Goal: Transaction & Acquisition: Purchase product/service

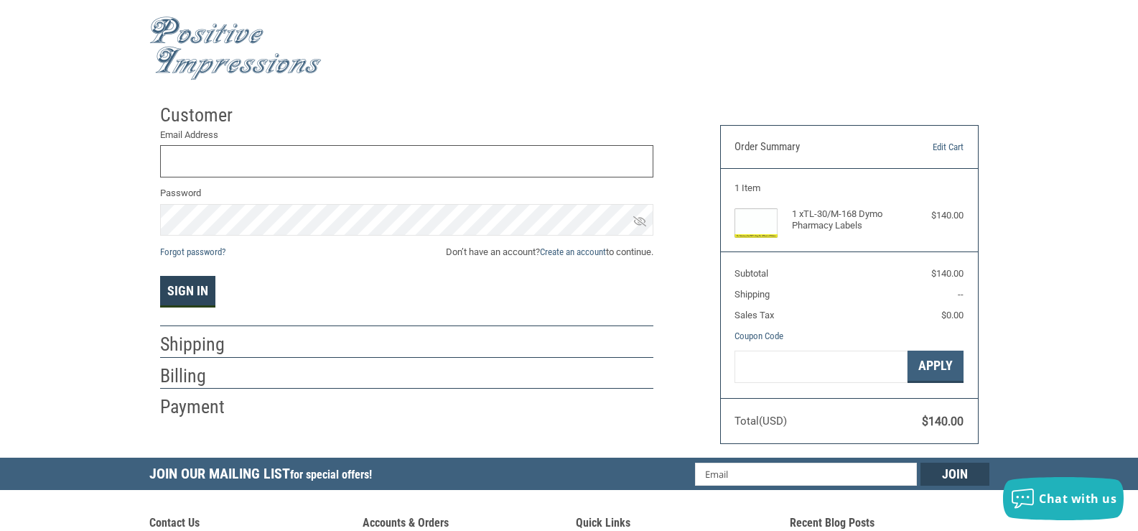
type input "[EMAIL_ADDRESS][DOMAIN_NAME]"
click at [188, 306] on button "Sign In" at bounding box center [187, 292] width 55 height 32
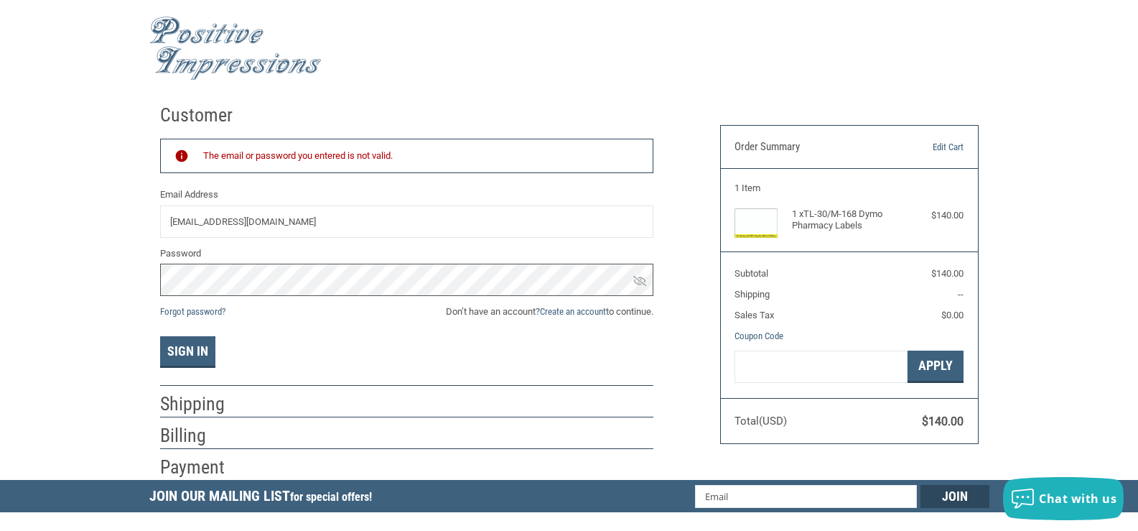
click at [98, 278] on div "Customer Returning Customer The email or password you entered is not valid. Ema…" at bounding box center [569, 288] width 1138 height 383
click at [160, 336] on button "Sign In" at bounding box center [187, 352] width 55 height 32
click at [136, 277] on div "Customer Returning Customer The email or password you entered is not valid. Ema…" at bounding box center [569, 288] width 1138 height 383
click at [160, 336] on button "Sign In" at bounding box center [187, 352] width 55 height 32
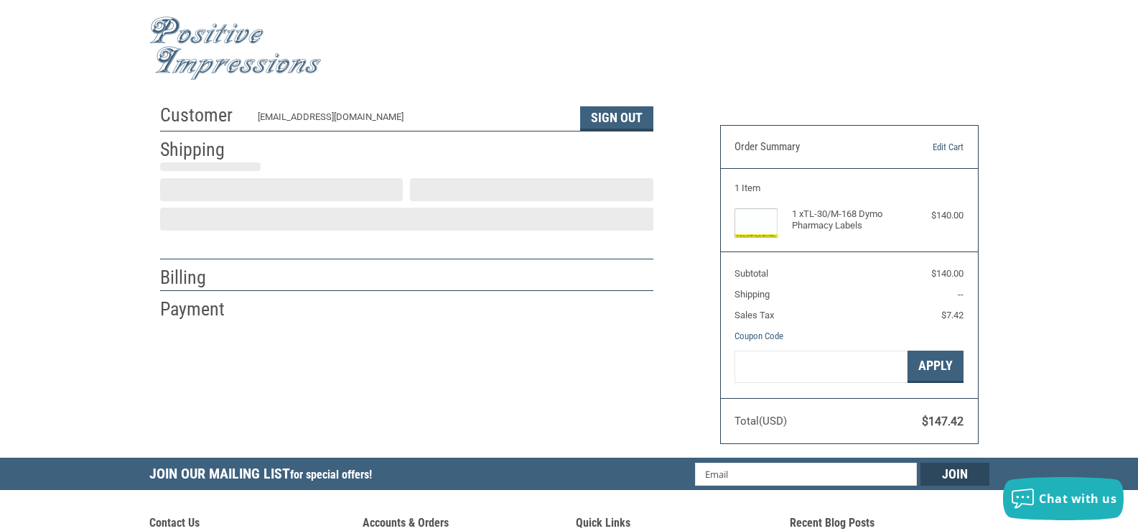
select select "US"
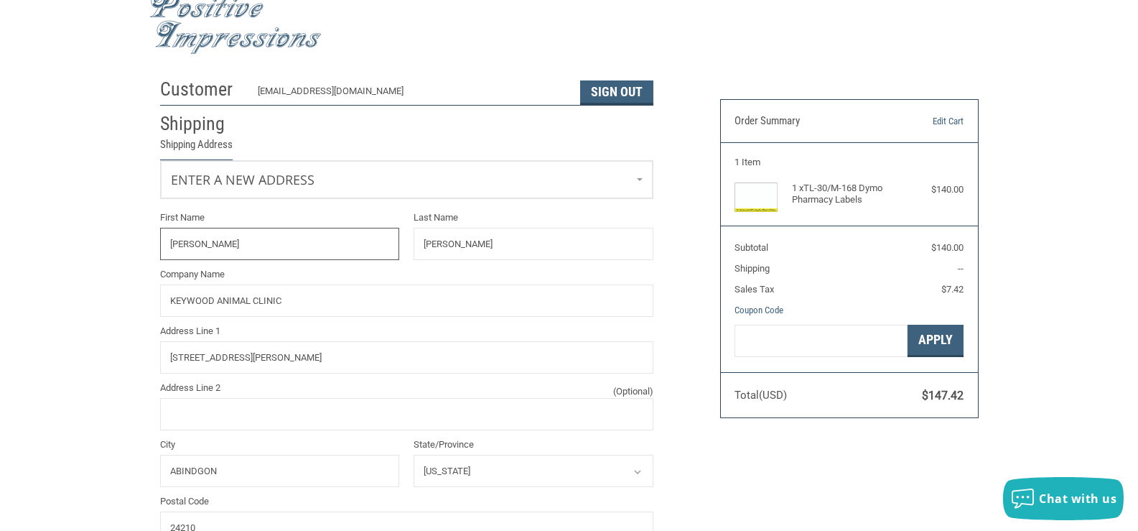
select select "VA"
radio input "true"
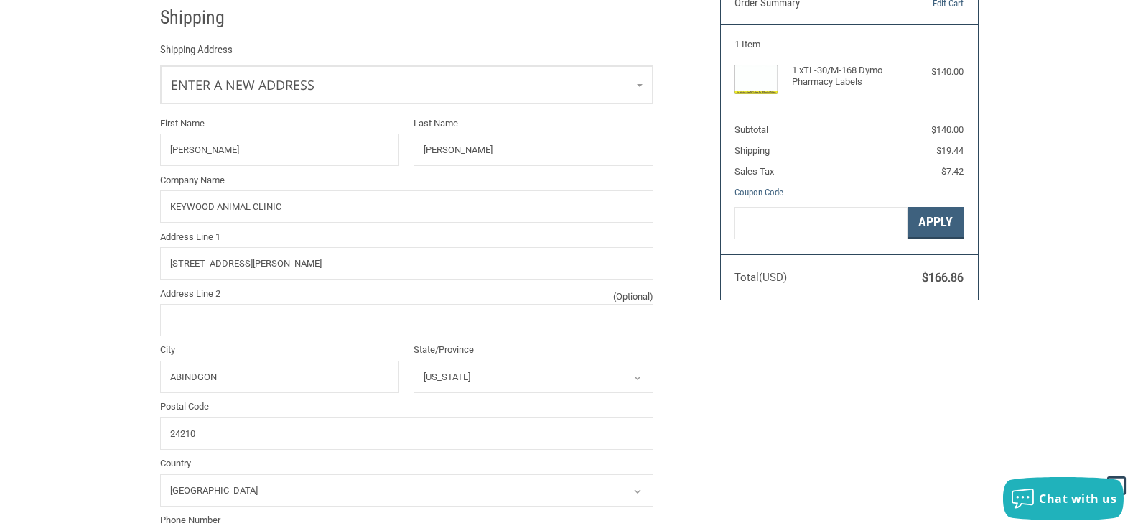
scroll to position [0, 0]
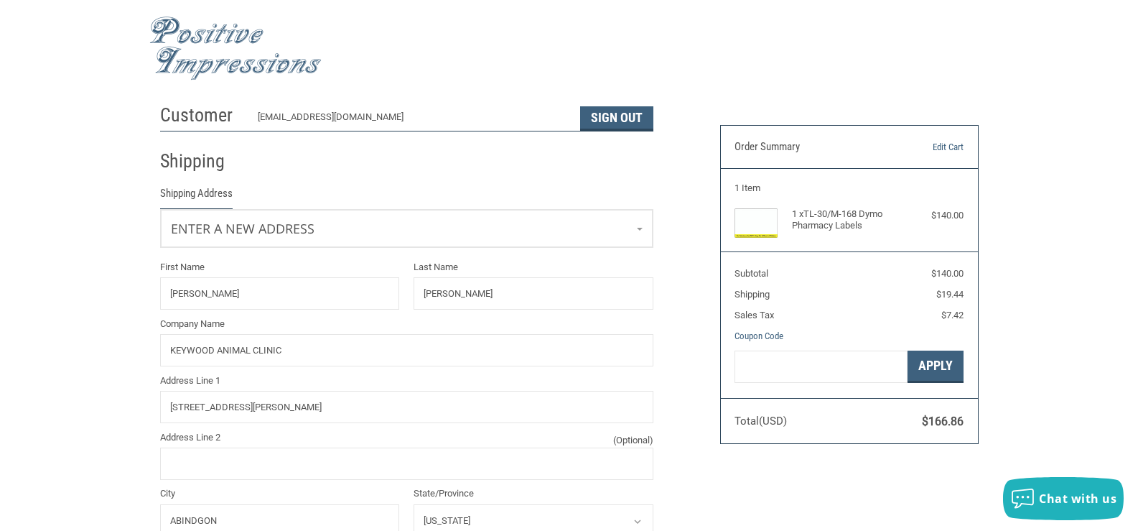
click at [226, 37] on img at bounding box center [235, 49] width 172 height 64
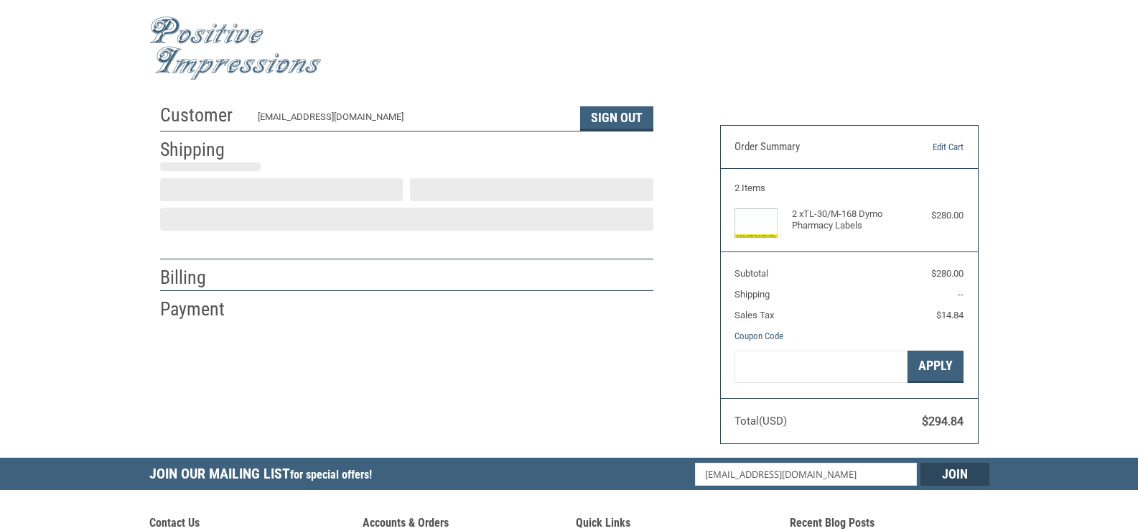
select select "US"
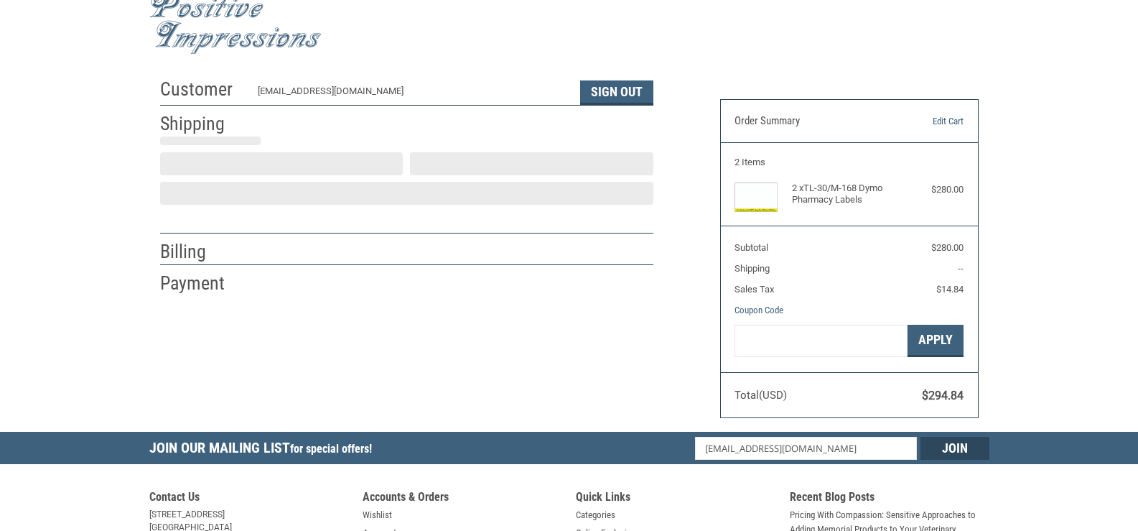
select select "VA"
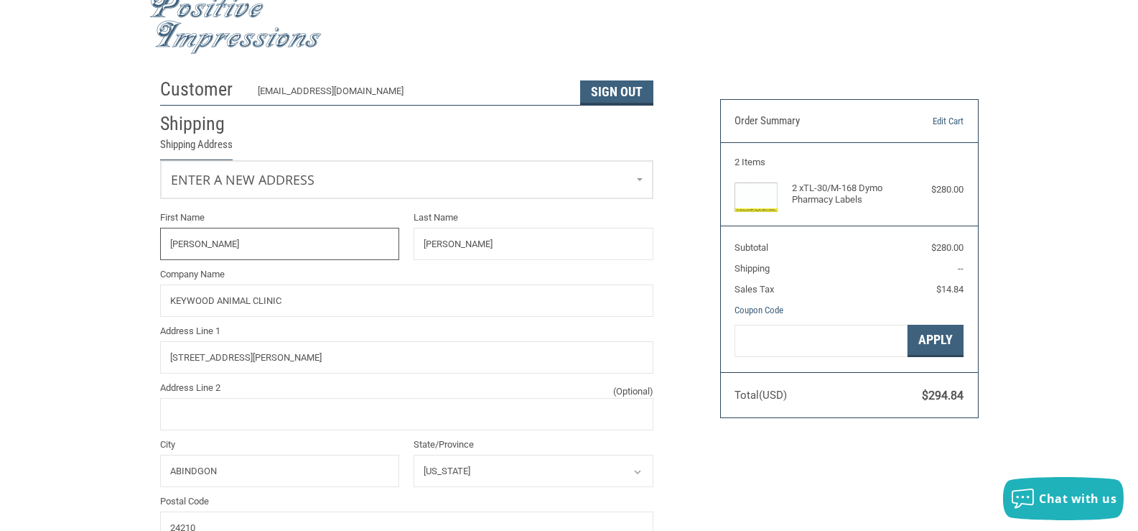
radio input "true"
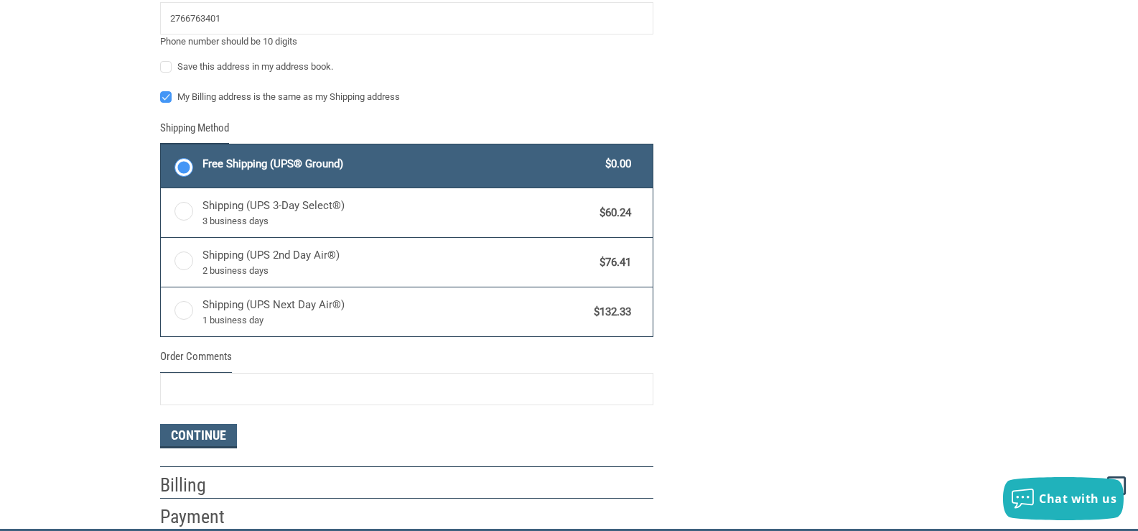
scroll to position [744, 0]
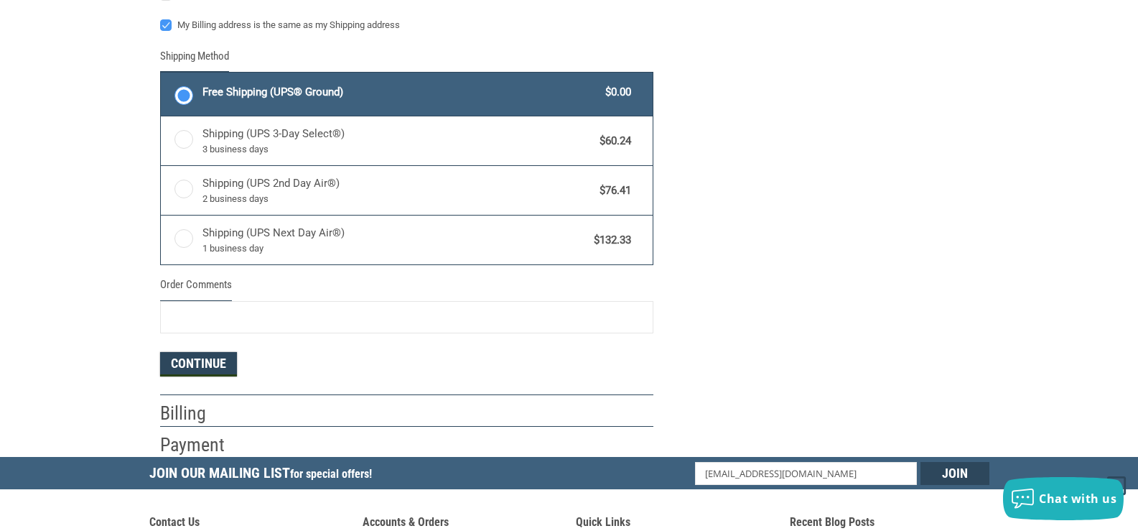
click at [223, 359] on button "Continue" at bounding box center [198, 364] width 77 height 24
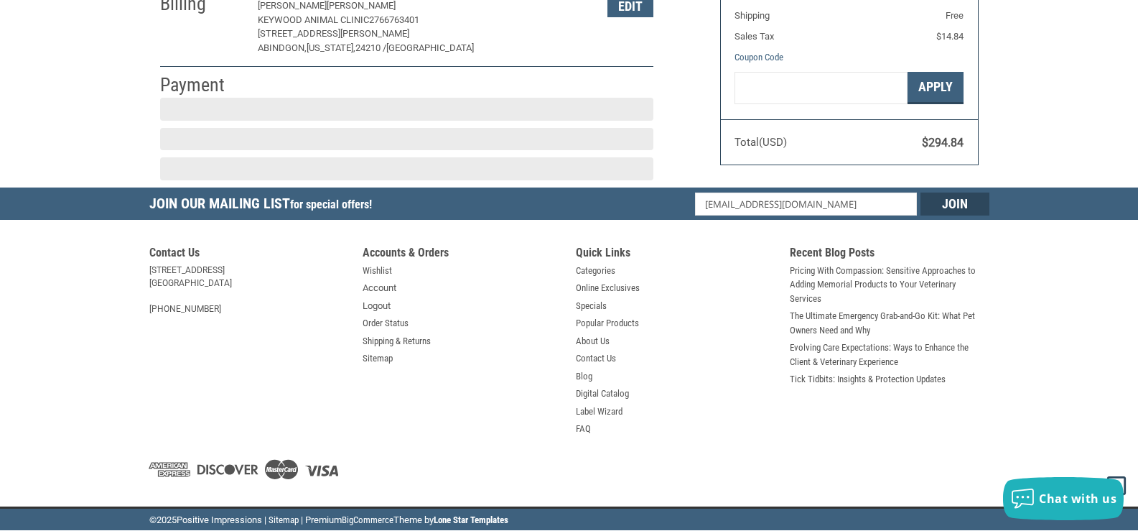
scroll to position [241, 0]
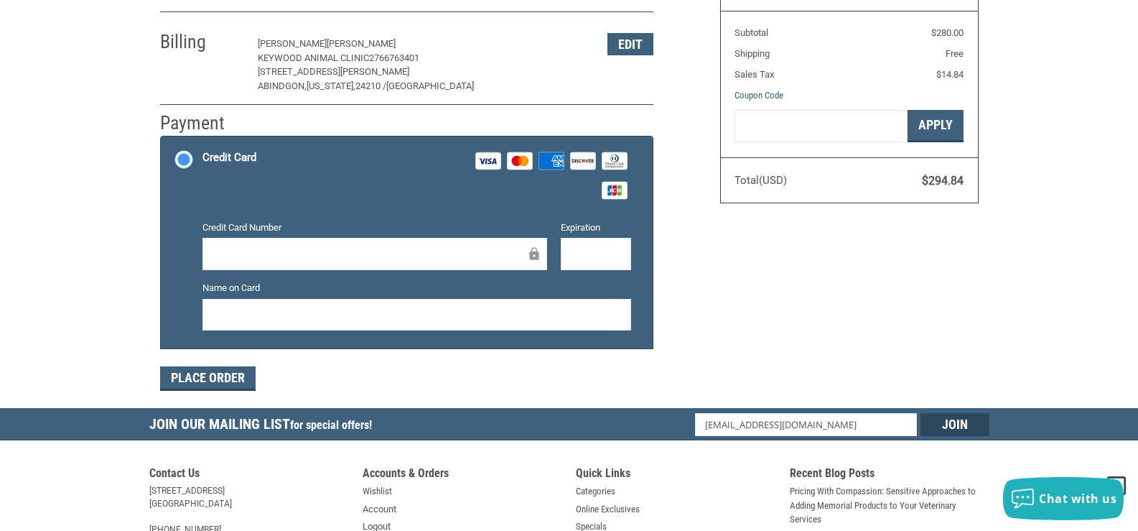
click at [326, 244] on div at bounding box center [375, 254] width 345 height 32
click at [55, 264] on div "Customer [EMAIL_ADDRESS][DOMAIN_NAME] Sign Out Shipping [PERSON_NAME] [PERSON_N…" at bounding box center [569, 132] width 1138 height 552
click at [2, 253] on div "Customer [EMAIL_ADDRESS][DOMAIN_NAME] Sign Out Shipping [PERSON_NAME] [PERSON_N…" at bounding box center [569, 132] width 1138 height 552
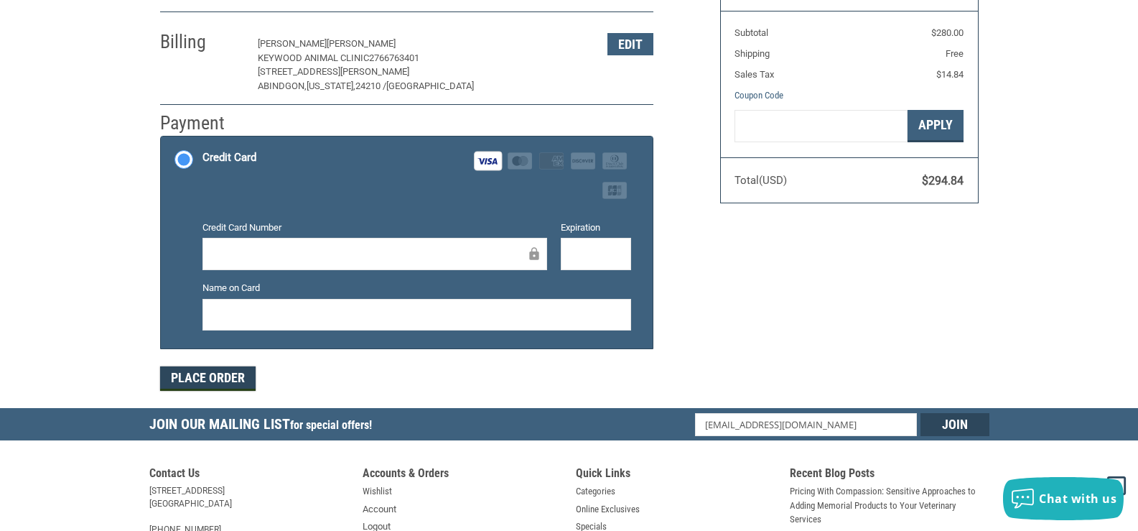
click at [236, 384] on button "Place Order" at bounding box center [208, 378] width 96 height 24
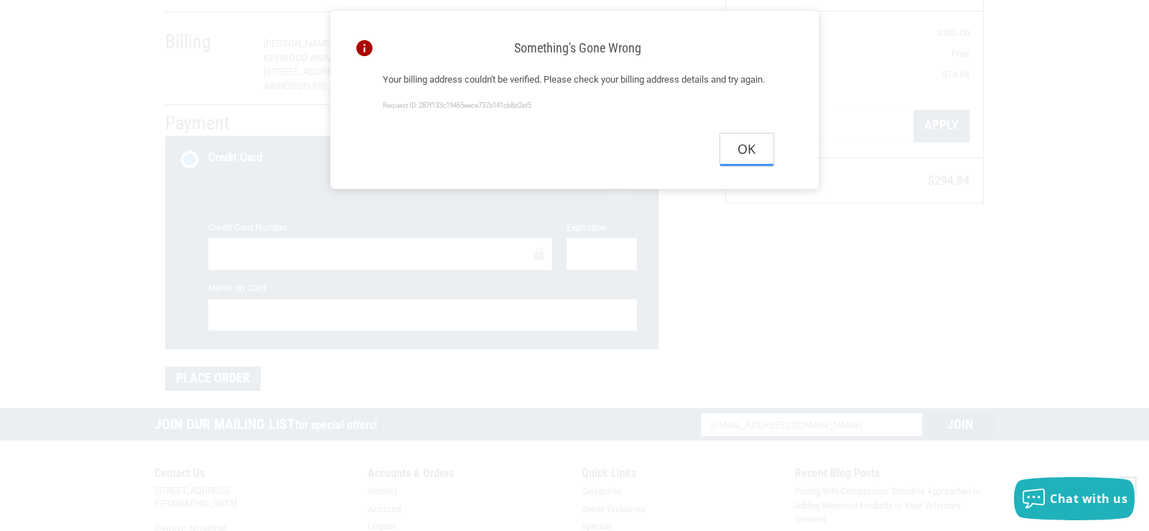
click at [743, 166] on button "Ok" at bounding box center [746, 150] width 53 height 32
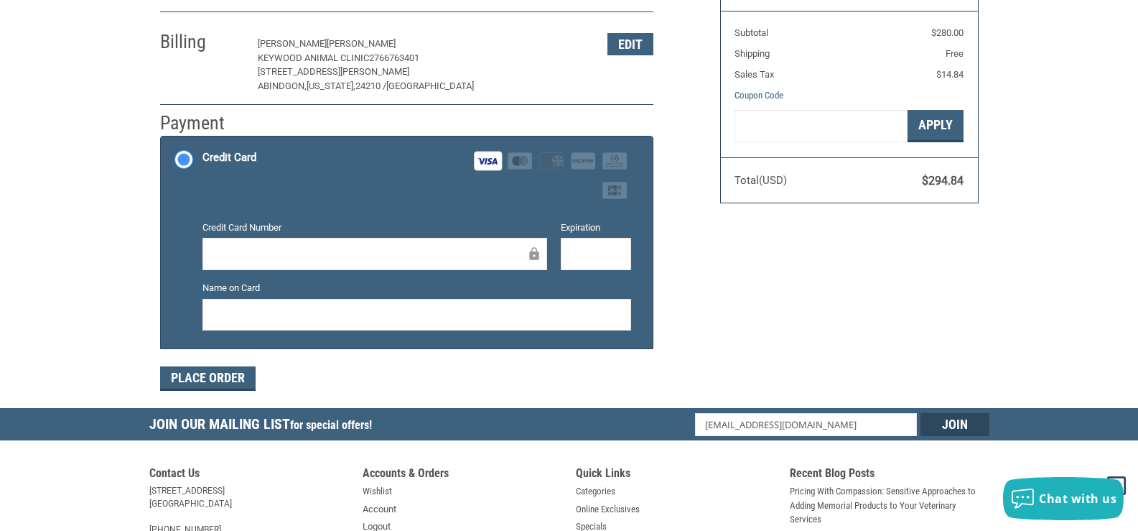
scroll to position [25, 0]
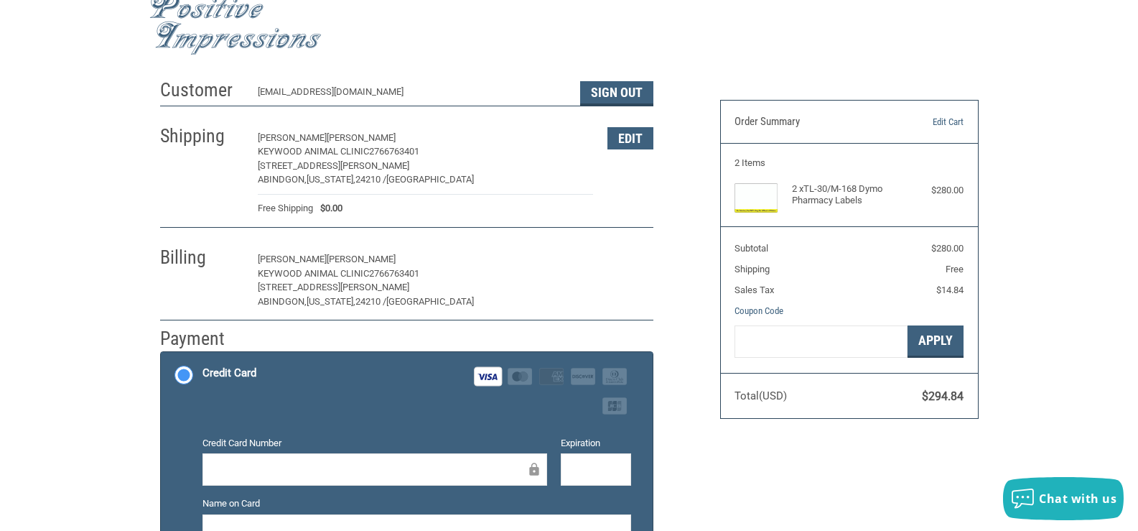
click at [631, 266] on button "Edit" at bounding box center [631, 259] width 46 height 22
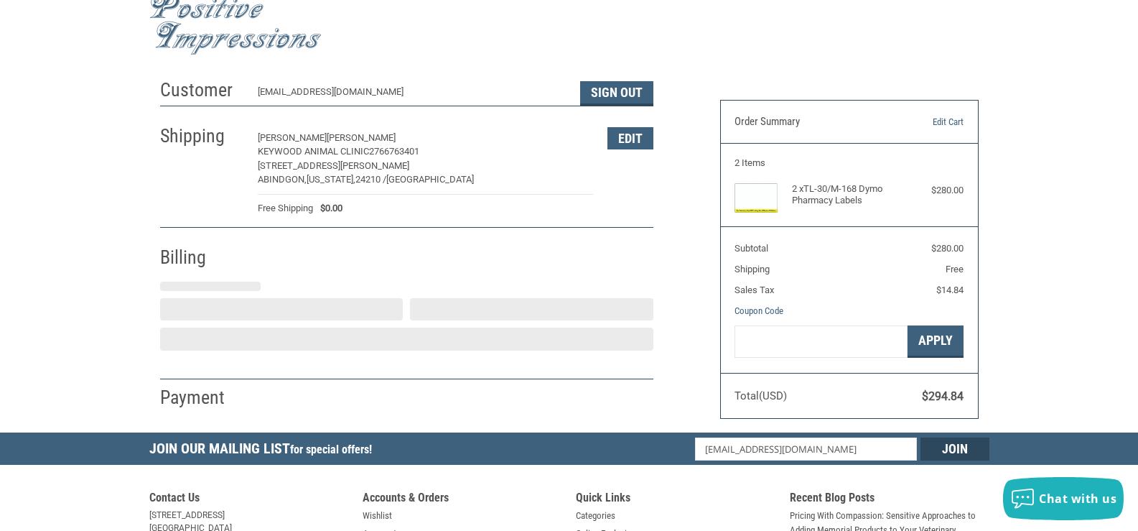
select select "VA"
select select "US"
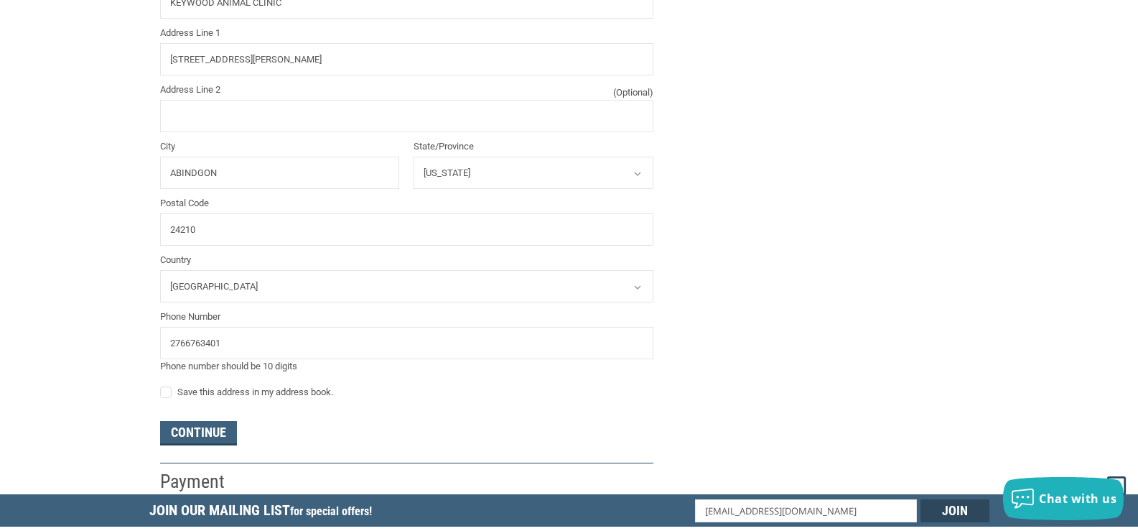
scroll to position [325, 0]
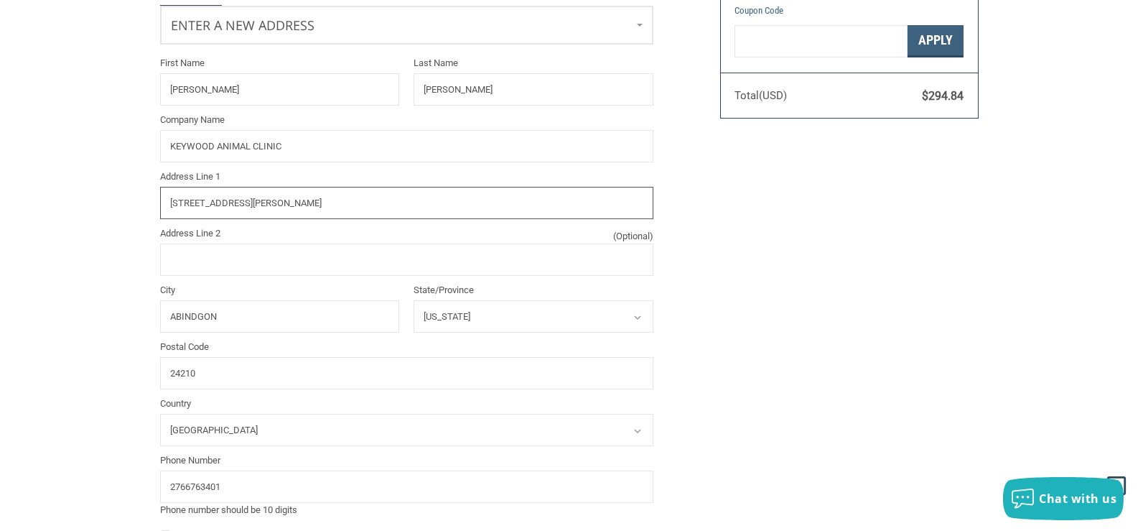
drag, startPoint x: 320, startPoint y: 198, endPoint x: 79, endPoint y: 195, distance: 241.3
click at [79, 195] on div "Customer [EMAIL_ADDRESS][DOMAIN_NAME] Sign Out Shipping [PERSON_NAME] [PERSON_N…" at bounding box center [569, 205] width 1138 height 866
type input "P.O. BOX 2195"
click at [91, 349] on div "Customer [EMAIL_ADDRESS][DOMAIN_NAME] Sign Out Shipping [PERSON_NAME] [PERSON_N…" at bounding box center [569, 205] width 1138 height 866
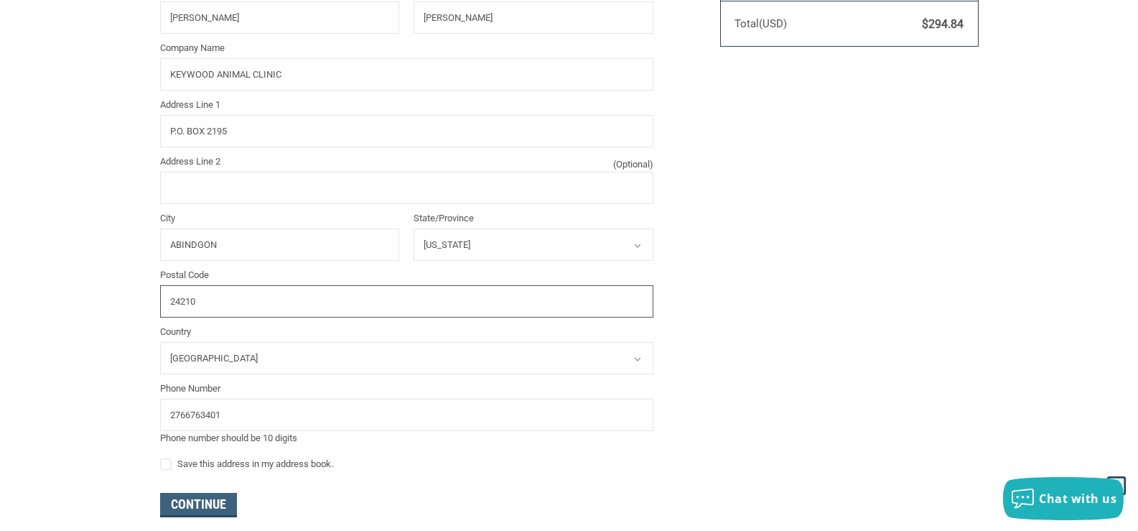
click at [208, 297] on input "24210" at bounding box center [406, 301] width 493 height 32
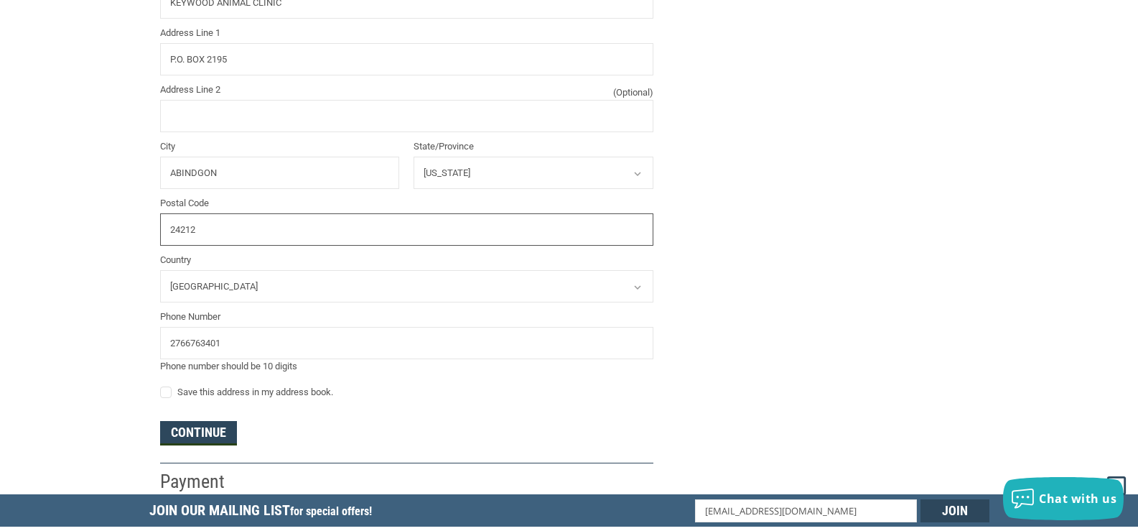
type input "24212"
click at [196, 436] on button "Continue" at bounding box center [198, 433] width 77 height 24
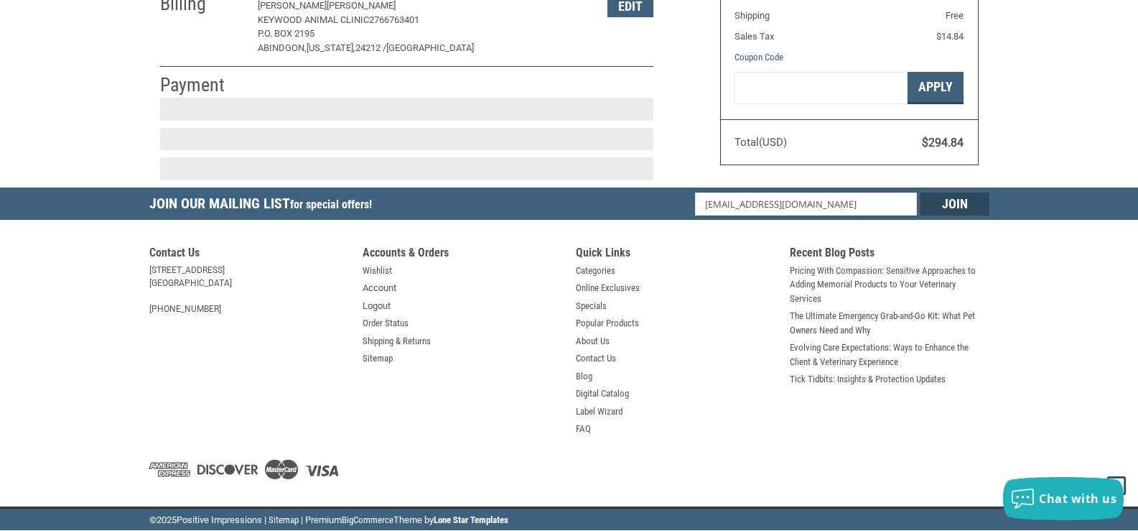
scroll to position [241, 0]
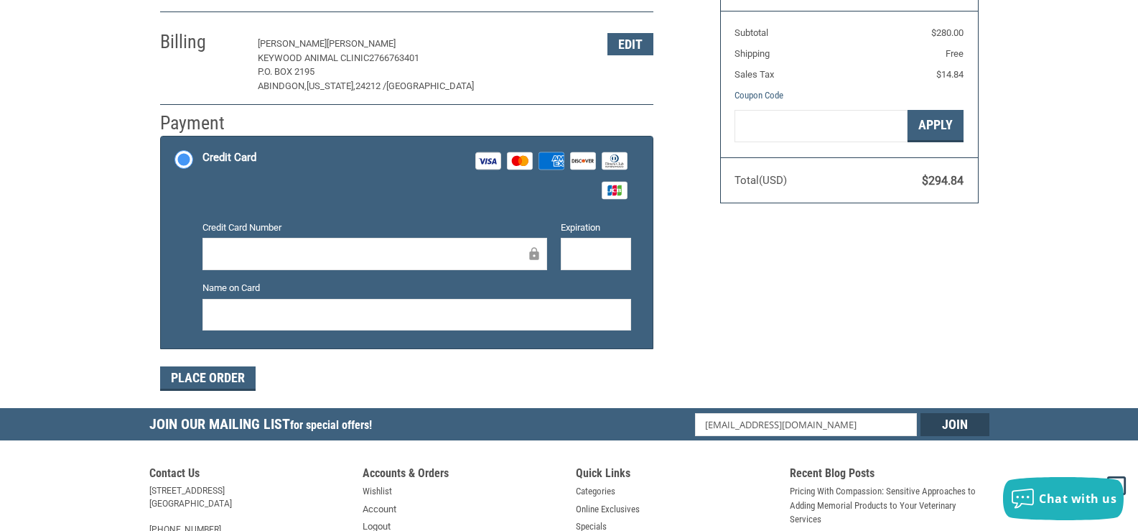
click at [359, 234] on label "Credit Card Number" at bounding box center [375, 227] width 345 height 14
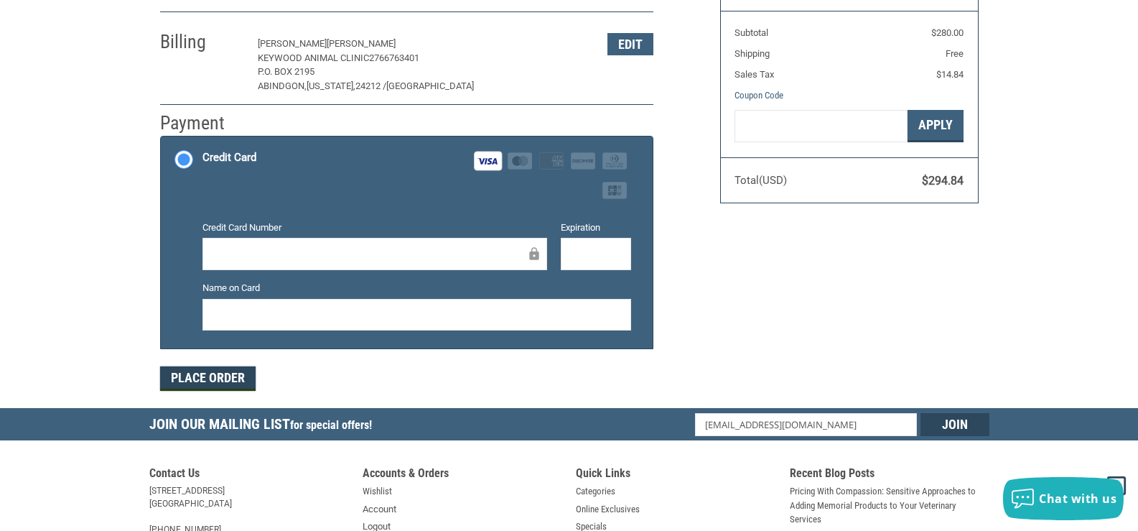
click at [237, 381] on button "Place Order" at bounding box center [208, 378] width 96 height 24
